Goal: Information Seeking & Learning: Learn about a topic

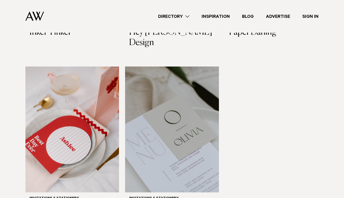
scroll to position [306, 0]
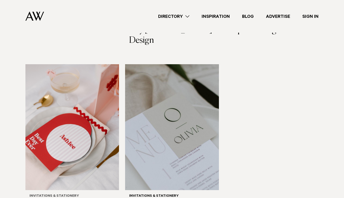
click at [68, 108] on img at bounding box center [72, 127] width 94 height 126
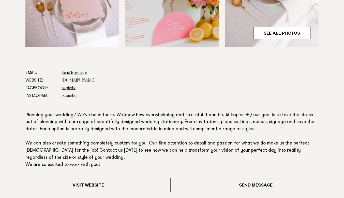
scroll to position [237, 0]
click at [80, 80] on link "[DOMAIN_NAME]" at bounding box center [79, 80] width 34 height 4
click at [81, 71] on link "Send Message" at bounding box center [74, 72] width 25 height 4
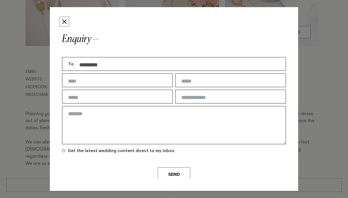
click at [66, 22] on button "Close" at bounding box center [64, 21] width 9 height 9
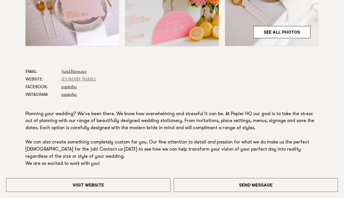
click at [80, 78] on link "papierhq.co.nz" at bounding box center [79, 79] width 34 height 4
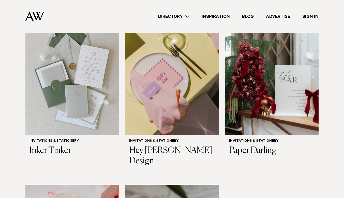
scroll to position [167, 0]
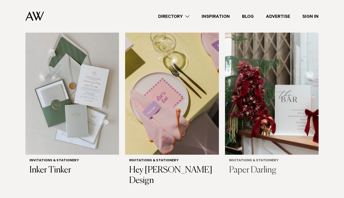
click at [273, 73] on img at bounding box center [272, 92] width 94 height 126
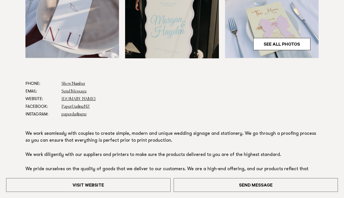
scroll to position [237, 0]
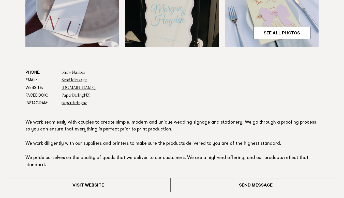
drag, startPoint x: 346, startPoint y: 17, endPoint x: 345, endPoint y: 56, distance: 38.6
click at [280, 32] on link "See All Photos" at bounding box center [281, 33] width 57 height 12
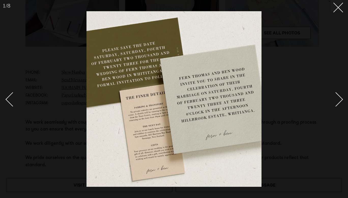
click at [339, 97] on div "Next slide" at bounding box center [335, 99] width 14 height 14
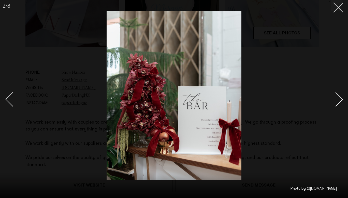
click at [339, 97] on div "Next slide" at bounding box center [335, 99] width 14 height 14
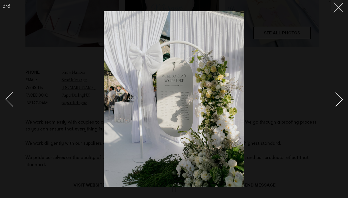
click at [339, 97] on div "Next slide" at bounding box center [335, 99] width 14 height 14
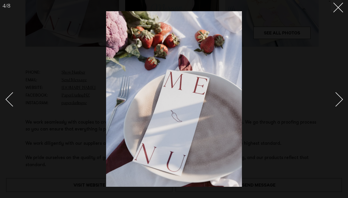
click at [339, 97] on div "Next slide" at bounding box center [335, 99] width 14 height 14
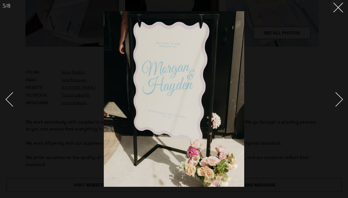
click at [339, 97] on div "Next slide" at bounding box center [335, 99] width 14 height 14
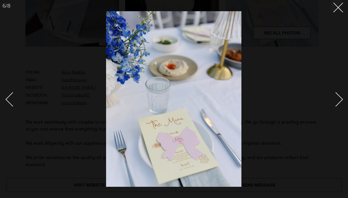
click at [339, 97] on div "Next slide" at bounding box center [335, 99] width 14 height 14
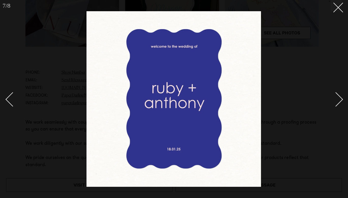
click at [339, 97] on div "Next slide" at bounding box center [335, 99] width 14 height 14
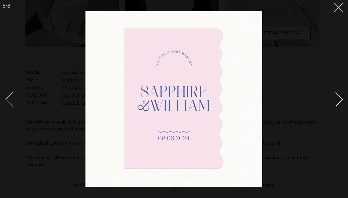
click at [339, 97] on div "Next slide" at bounding box center [335, 99] width 14 height 14
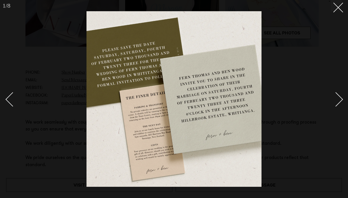
click at [339, 97] on div "Next slide" at bounding box center [335, 99] width 14 height 14
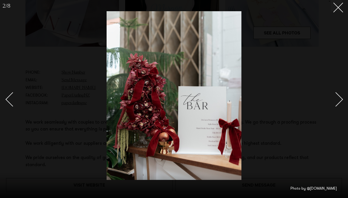
click at [339, 97] on div "Next slide" at bounding box center [335, 99] width 14 height 14
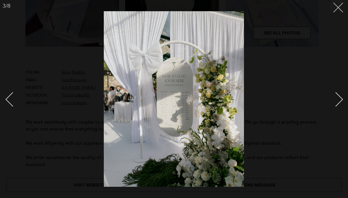
click at [339, 5] on icon at bounding box center [336, 6] width 6 height 6
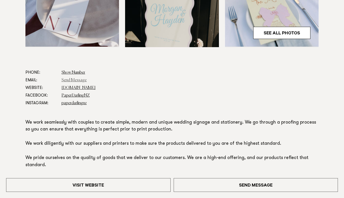
click at [69, 78] on link "Send Message" at bounding box center [74, 80] width 25 height 4
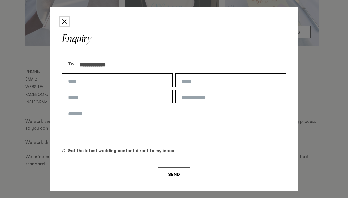
click at [62, 21] on button "Close" at bounding box center [64, 21] width 9 height 9
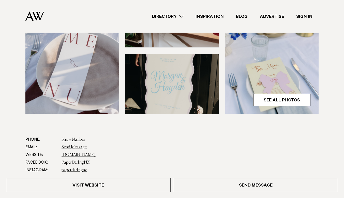
scroll to position [208, 0]
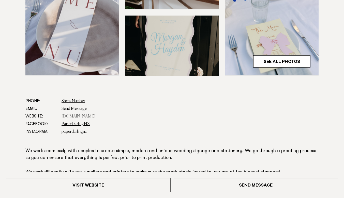
click at [78, 115] on link "[DOMAIN_NAME]" at bounding box center [79, 116] width 34 height 4
